Goal: Information Seeking & Learning: Learn about a topic

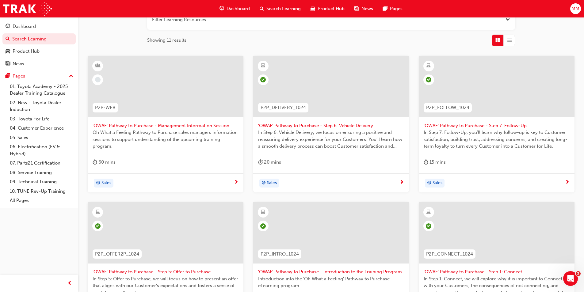
scroll to position [61, 0]
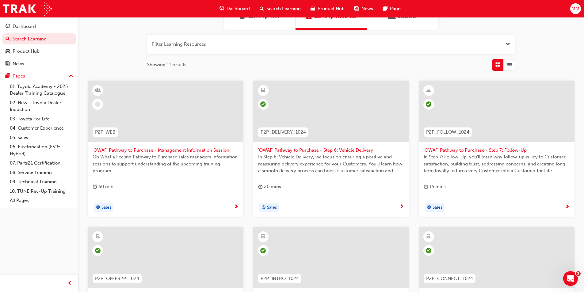
click at [189, 143] on div at bounding box center [166, 116] width 146 height 61
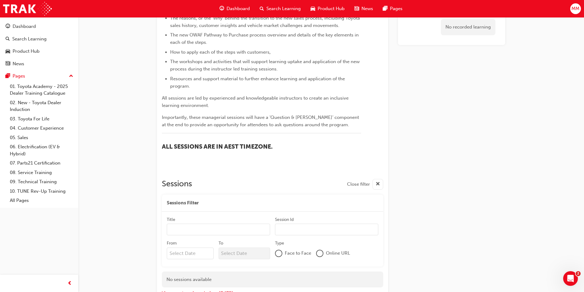
scroll to position [291, 0]
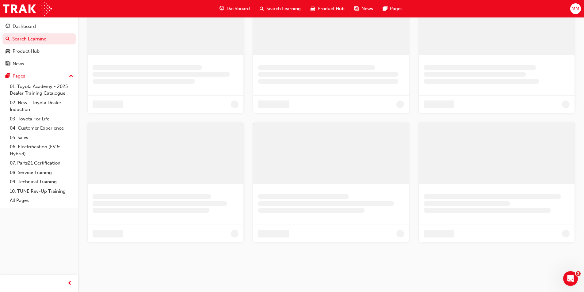
scroll to position [61, 0]
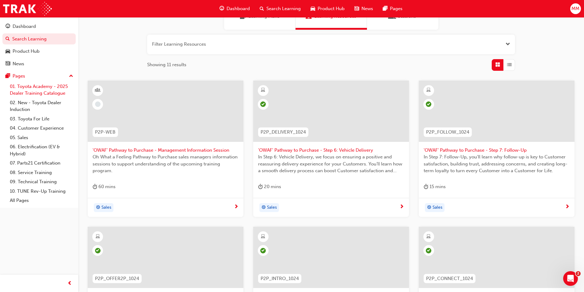
click at [63, 84] on link "01. Toyota Academy - 2025 Dealer Training Catalogue" at bounding box center [41, 90] width 68 height 16
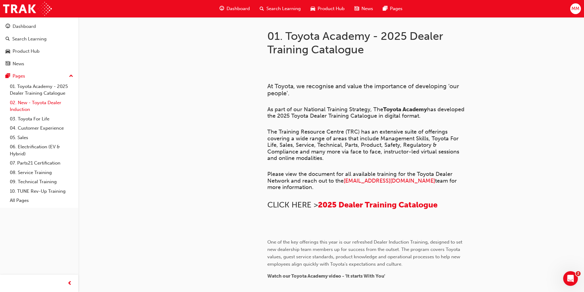
click at [52, 105] on link "02. New - Toyota Dealer Induction" at bounding box center [41, 106] width 68 height 16
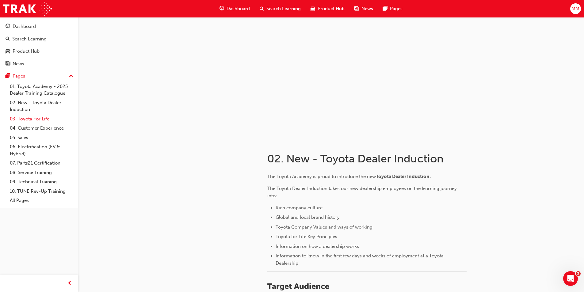
click at [35, 121] on link "03. Toyota For Life" at bounding box center [41, 119] width 68 height 10
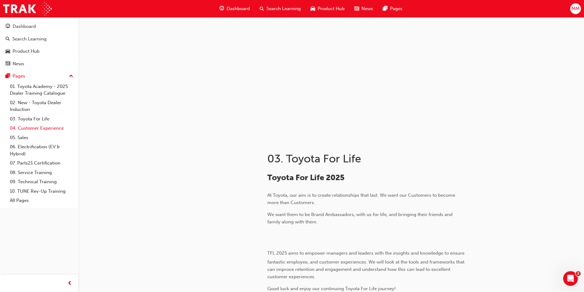
click at [33, 131] on link "04. Customer Experience" at bounding box center [41, 129] width 68 height 10
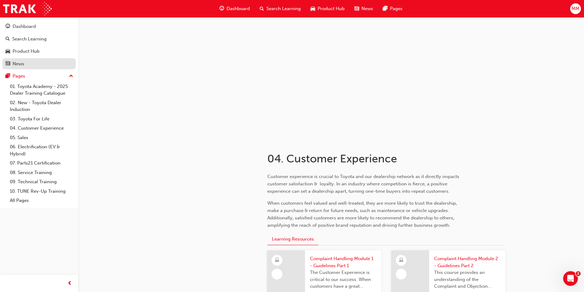
click at [48, 59] on link "News" at bounding box center [38, 63] width 73 height 11
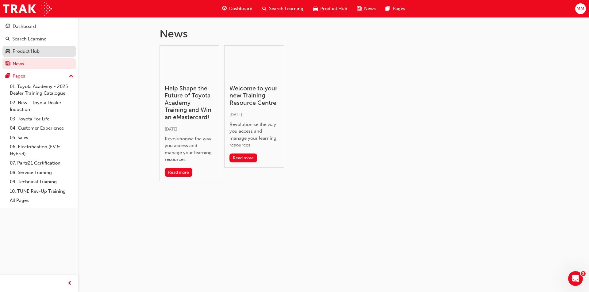
click at [50, 47] on link "Product Hub" at bounding box center [38, 51] width 73 height 11
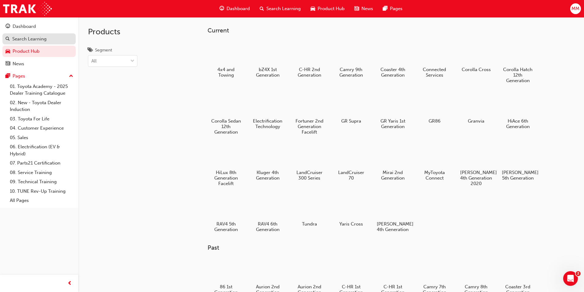
click at [46, 37] on div "Search Learning" at bounding box center [29, 39] width 34 height 7
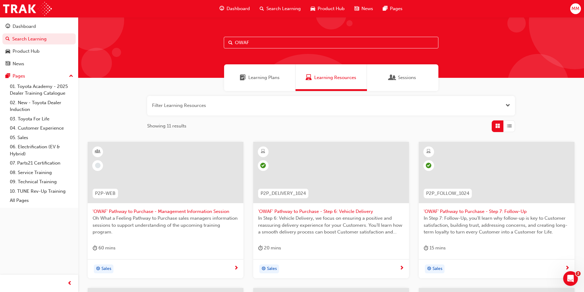
click at [262, 73] on div "Learning Plans" at bounding box center [259, 77] width 71 height 27
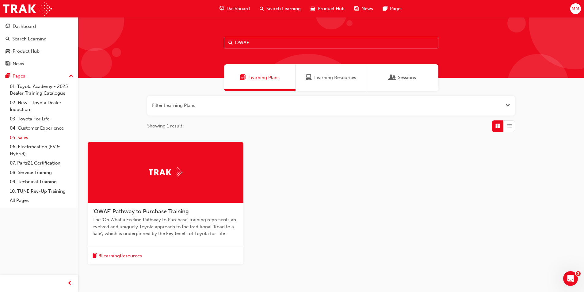
click at [33, 140] on link "05. Sales" at bounding box center [41, 138] width 68 height 10
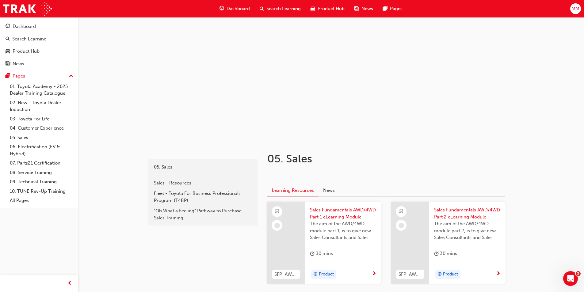
click at [294, 7] on span "Search Learning" at bounding box center [284, 8] width 34 height 7
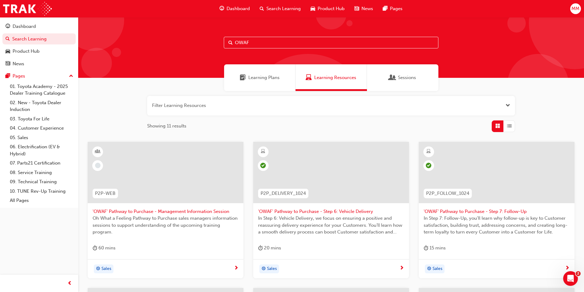
drag, startPoint x: 279, startPoint y: 43, endPoint x: 125, endPoint y: 44, distance: 154.0
click at [125, 44] on div "OWAF" at bounding box center [331, 47] width 506 height 61
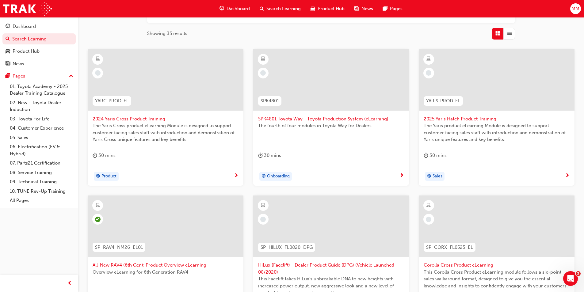
scroll to position [61, 0]
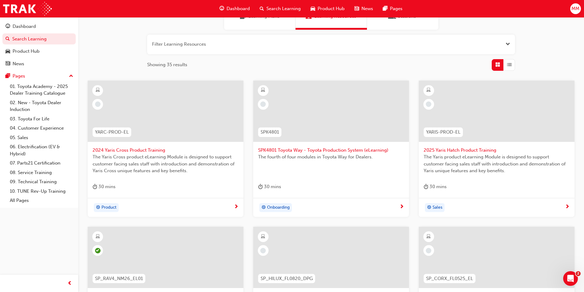
type input "product"
click at [158, 152] on span "2024 Yaris Cross Product Training" at bounding box center [166, 150] width 146 height 7
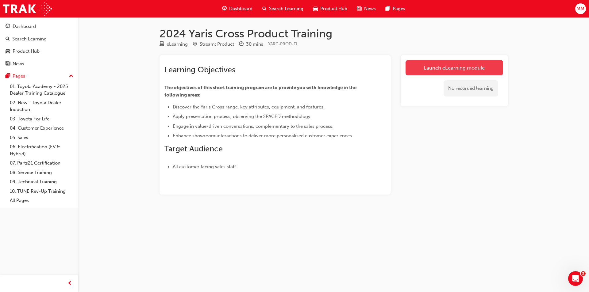
click at [480, 66] on link "Launch eLearning module" at bounding box center [454, 67] width 98 height 15
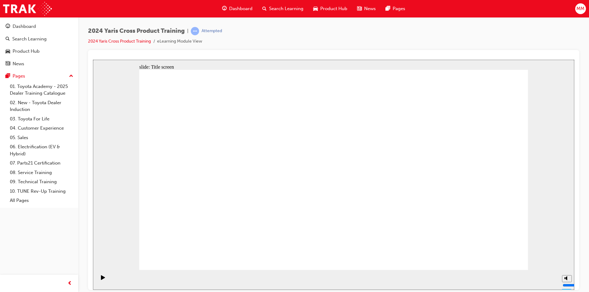
click at [102, 279] on rect "Pause (Ctrl+Alt+P)" at bounding box center [102, 277] width 1 height 4
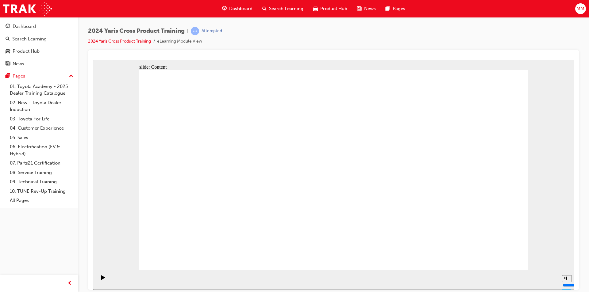
click at [102, 279] on icon "Pause (Ctrl+Alt+P)" at bounding box center [103, 277] width 3 height 4
